Goal: Task Accomplishment & Management: Use online tool/utility

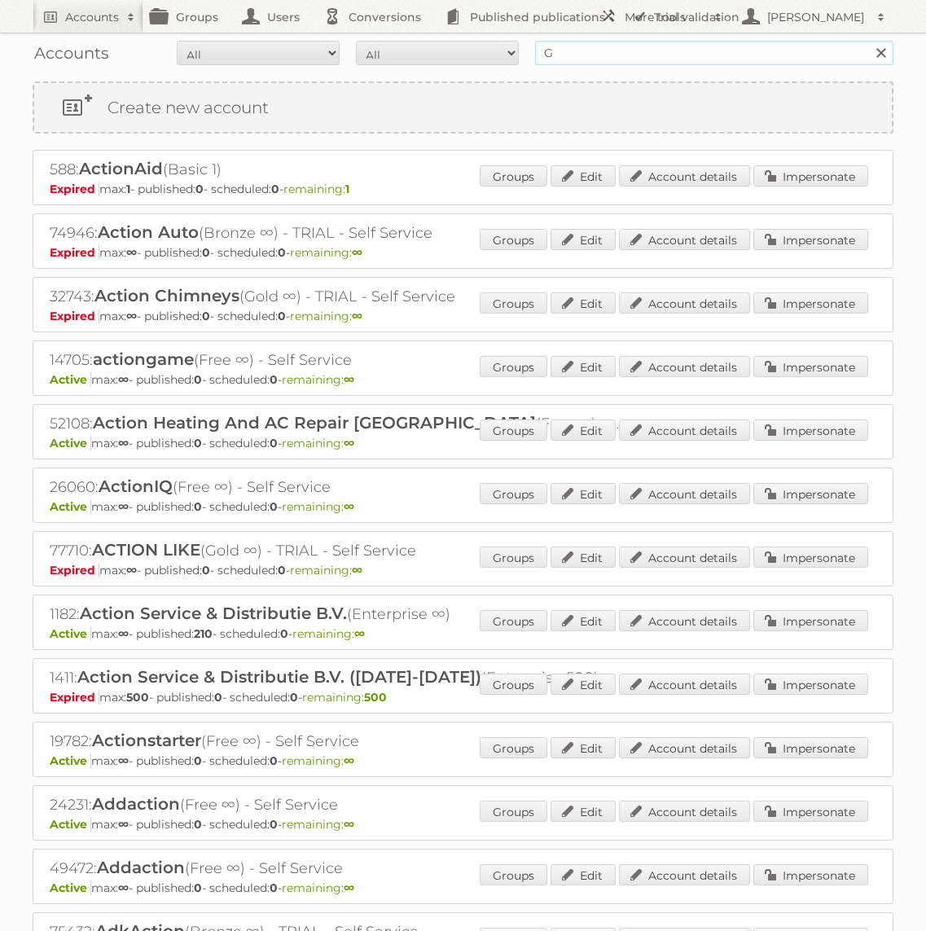
click at [560, 55] on input "G" at bounding box center [714, 53] width 358 height 24
type input "Action"
click at [868, 41] on input "Search" at bounding box center [880, 53] width 24 height 24
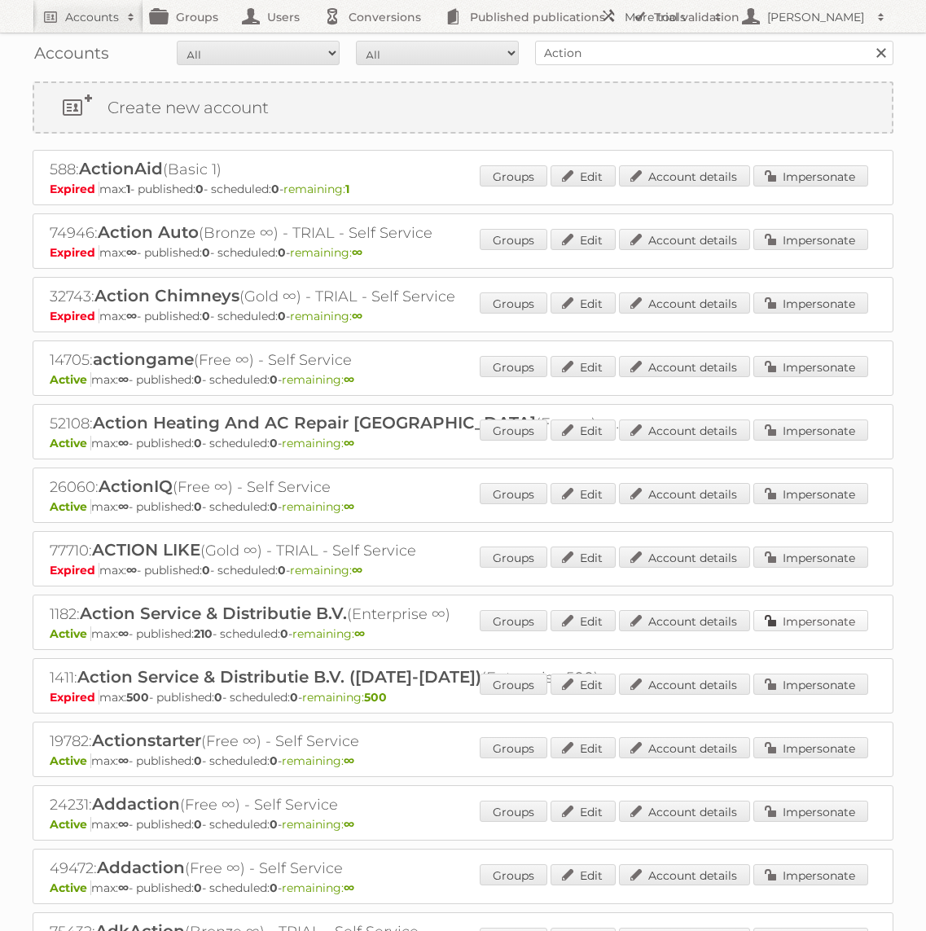
click at [826, 625] on link "Impersonate" at bounding box center [810, 620] width 115 height 21
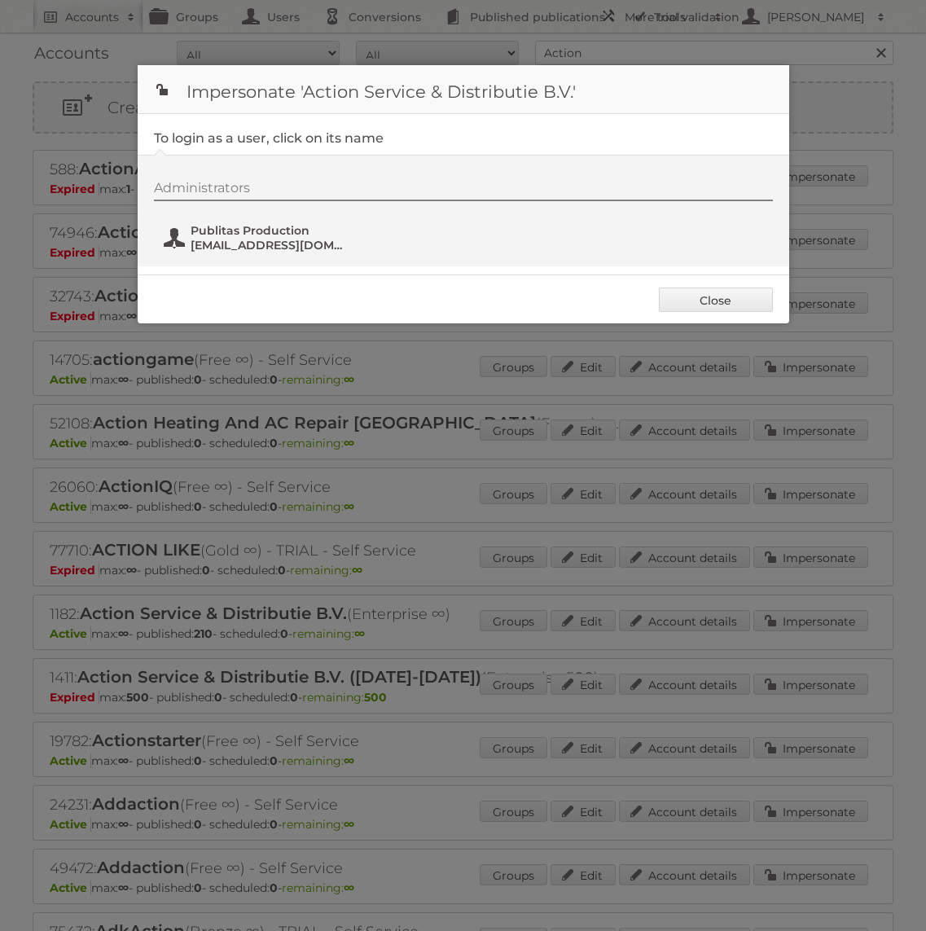
click at [231, 246] on span "[EMAIL_ADDRESS][DOMAIN_NAME]" at bounding box center [270, 245] width 158 height 15
